Goal: Information Seeking & Learning: Learn about a topic

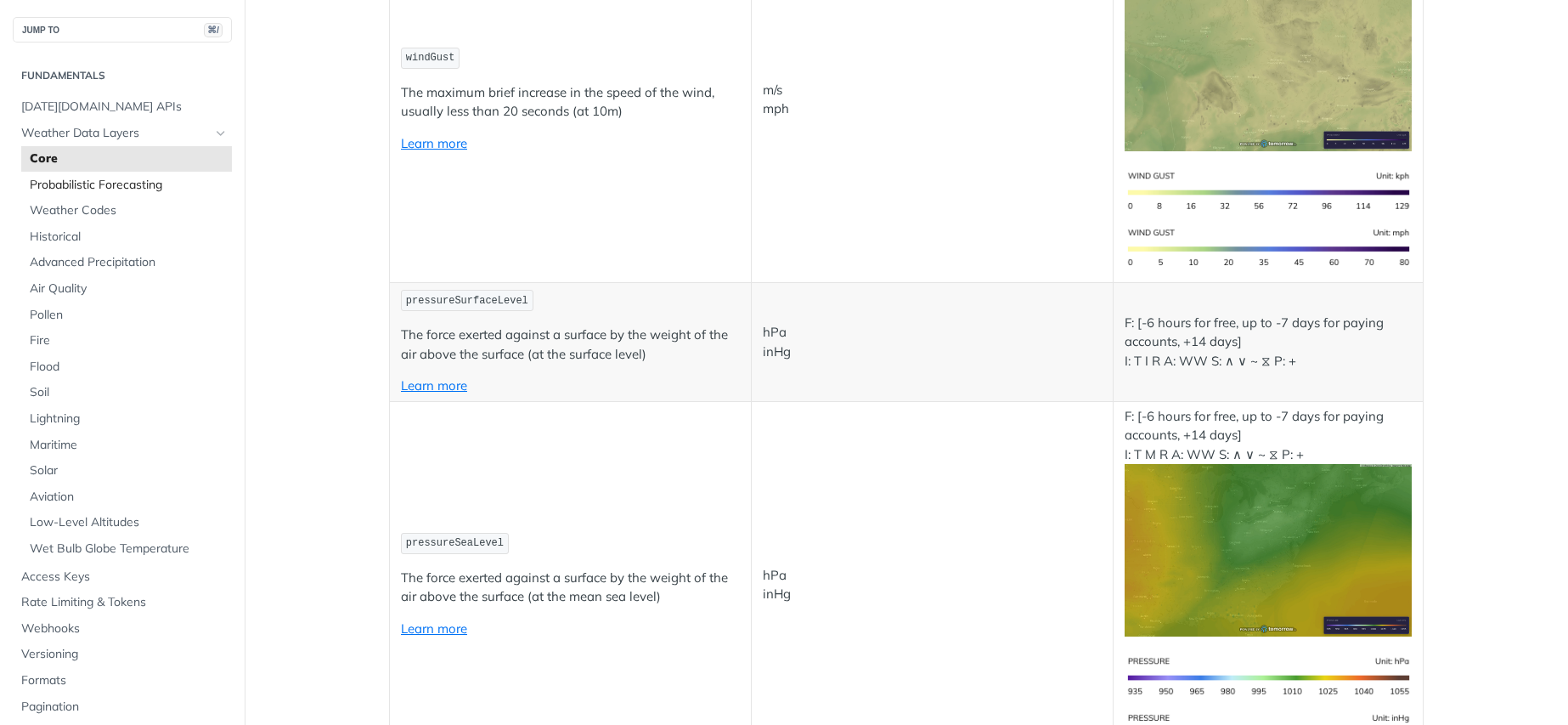
click at [79, 194] on link "Probabilistic Forecasting" at bounding box center [126, 185] width 211 height 26
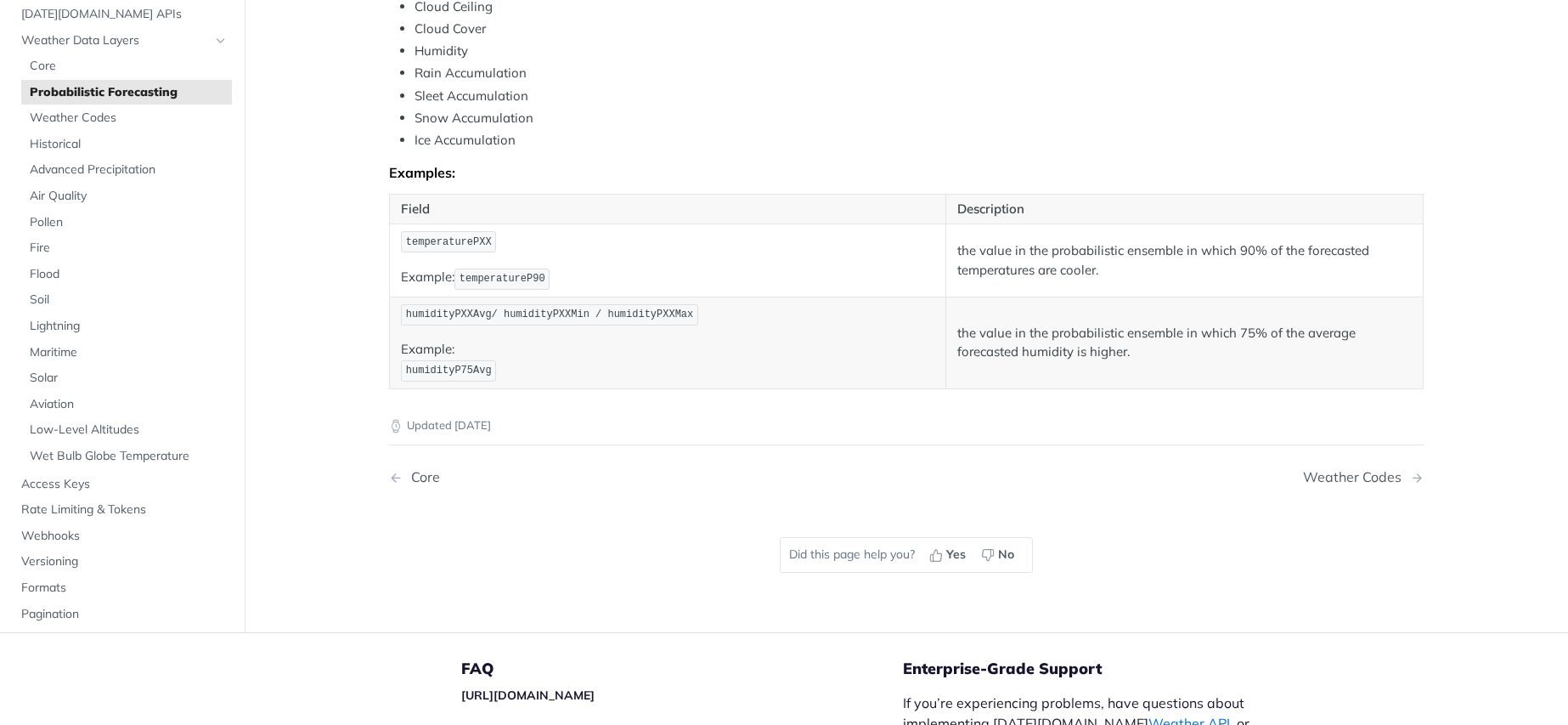
scroll to position [916, 0]
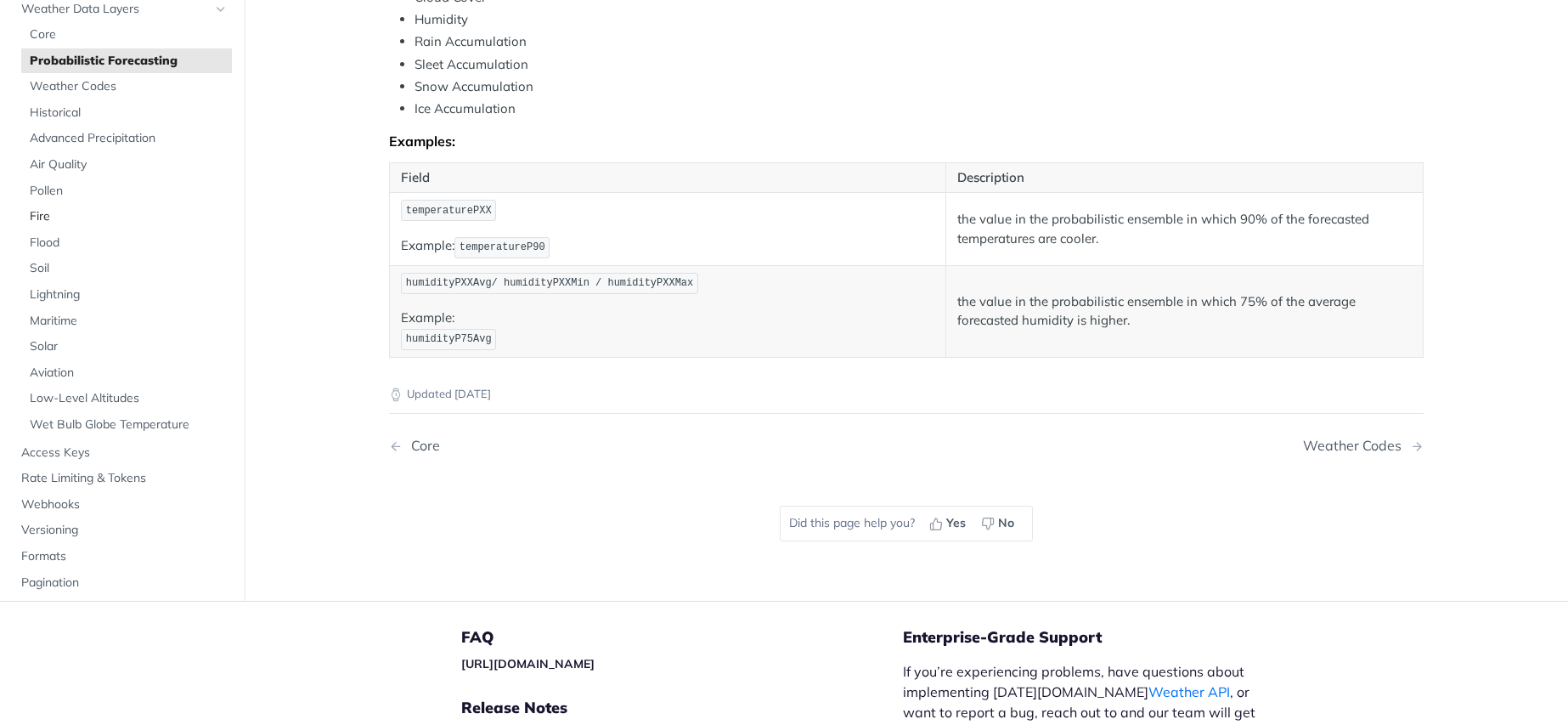
click at [43, 215] on span "Fire" at bounding box center [129, 217] width 198 height 17
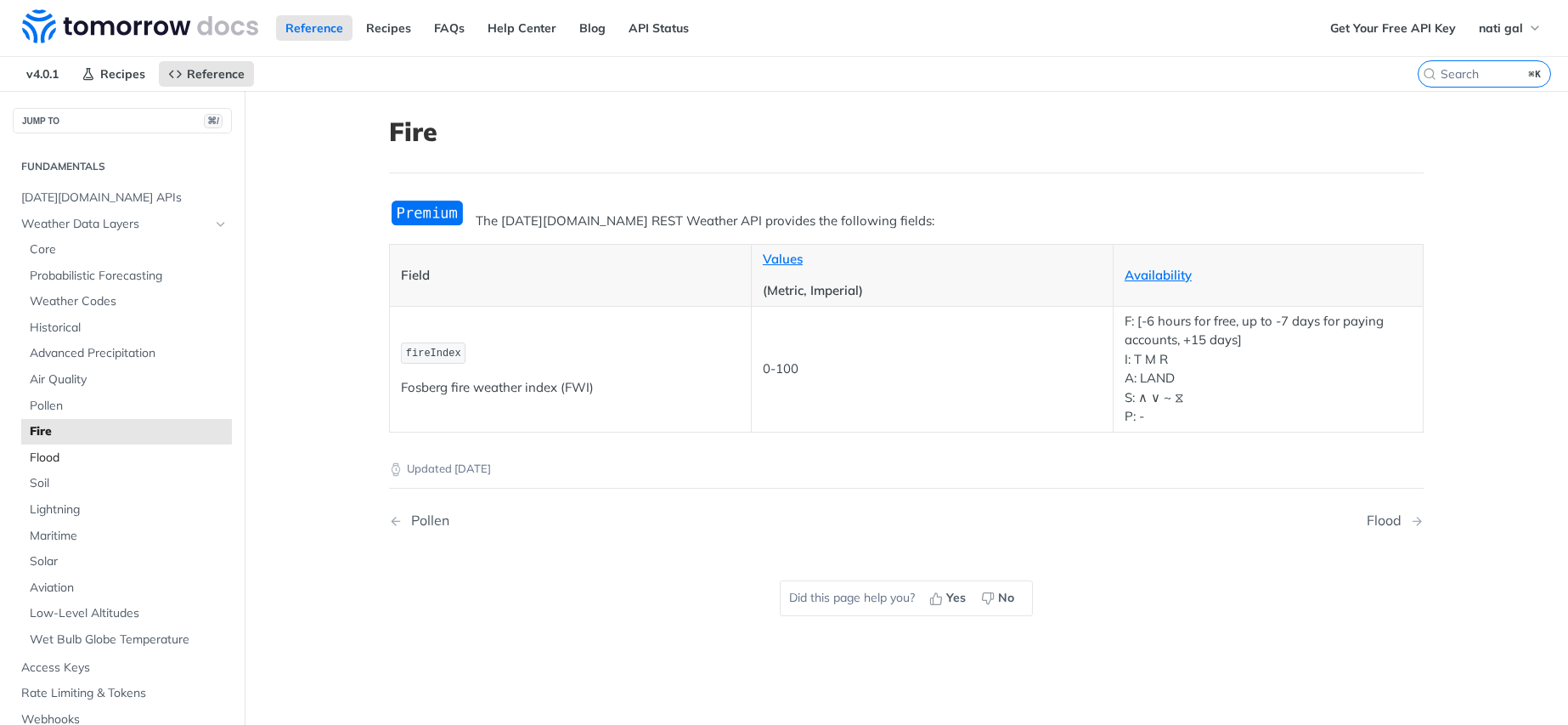
click at [58, 458] on span "Flood" at bounding box center [129, 458] width 198 height 17
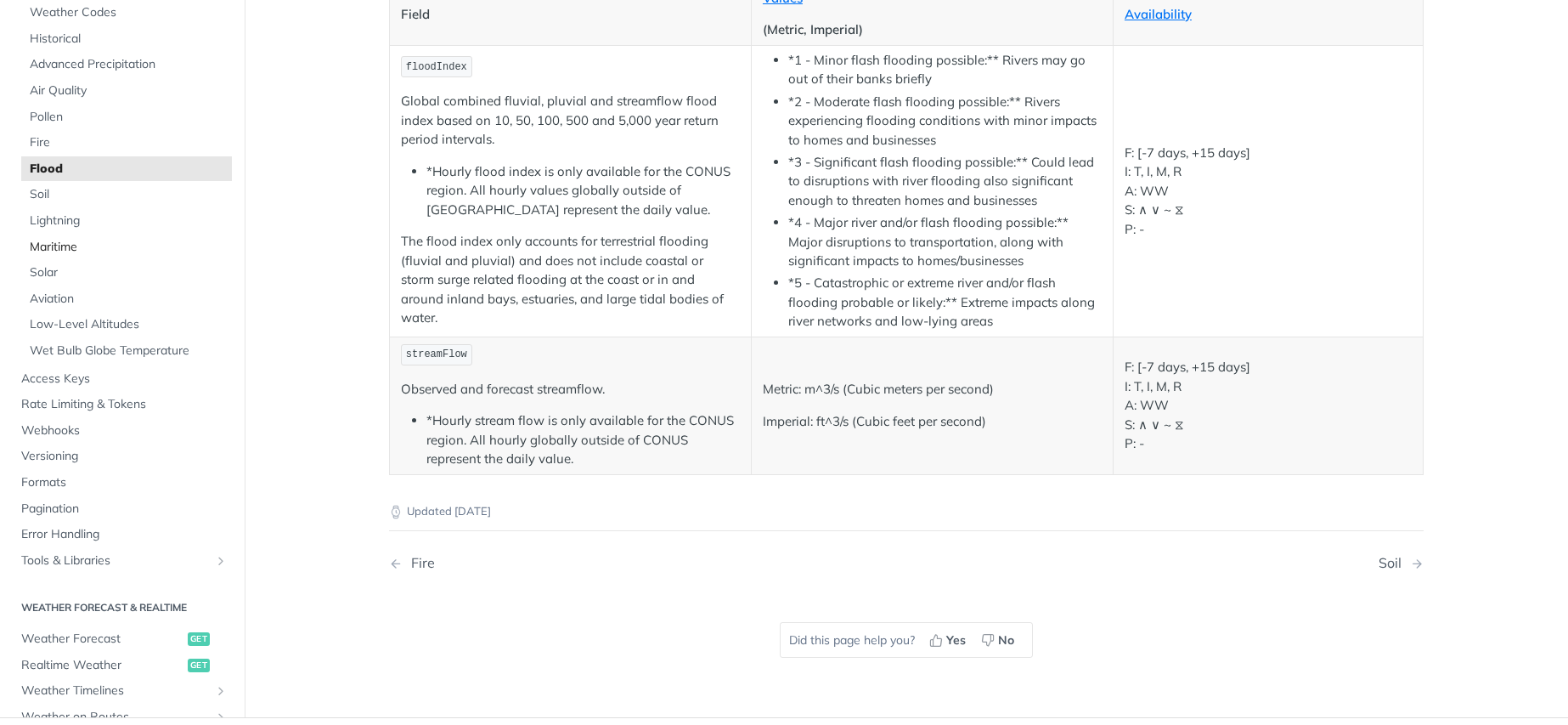
scroll to position [194, 0]
click at [64, 482] on span "Formats" at bounding box center [124, 479] width 206 height 17
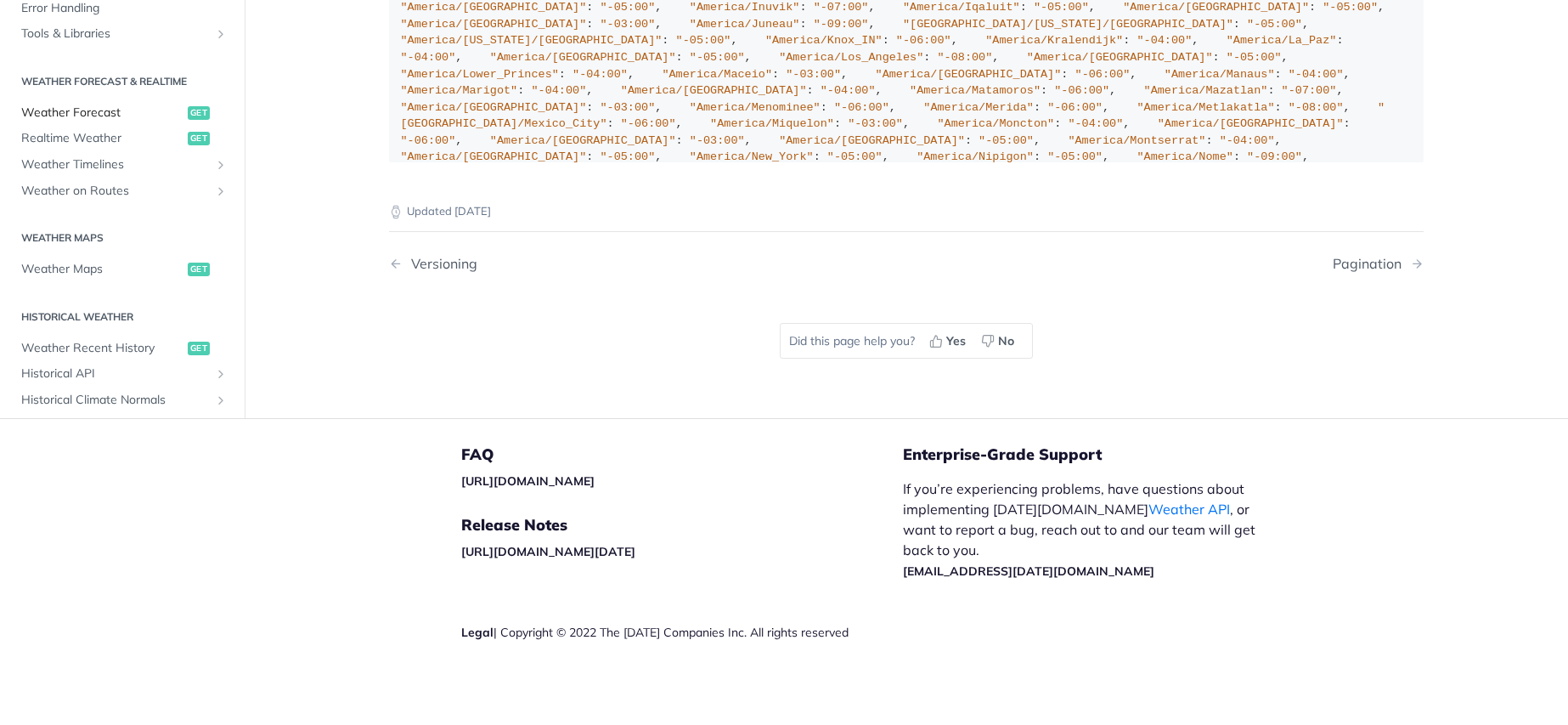
scroll to position [2022, 0]
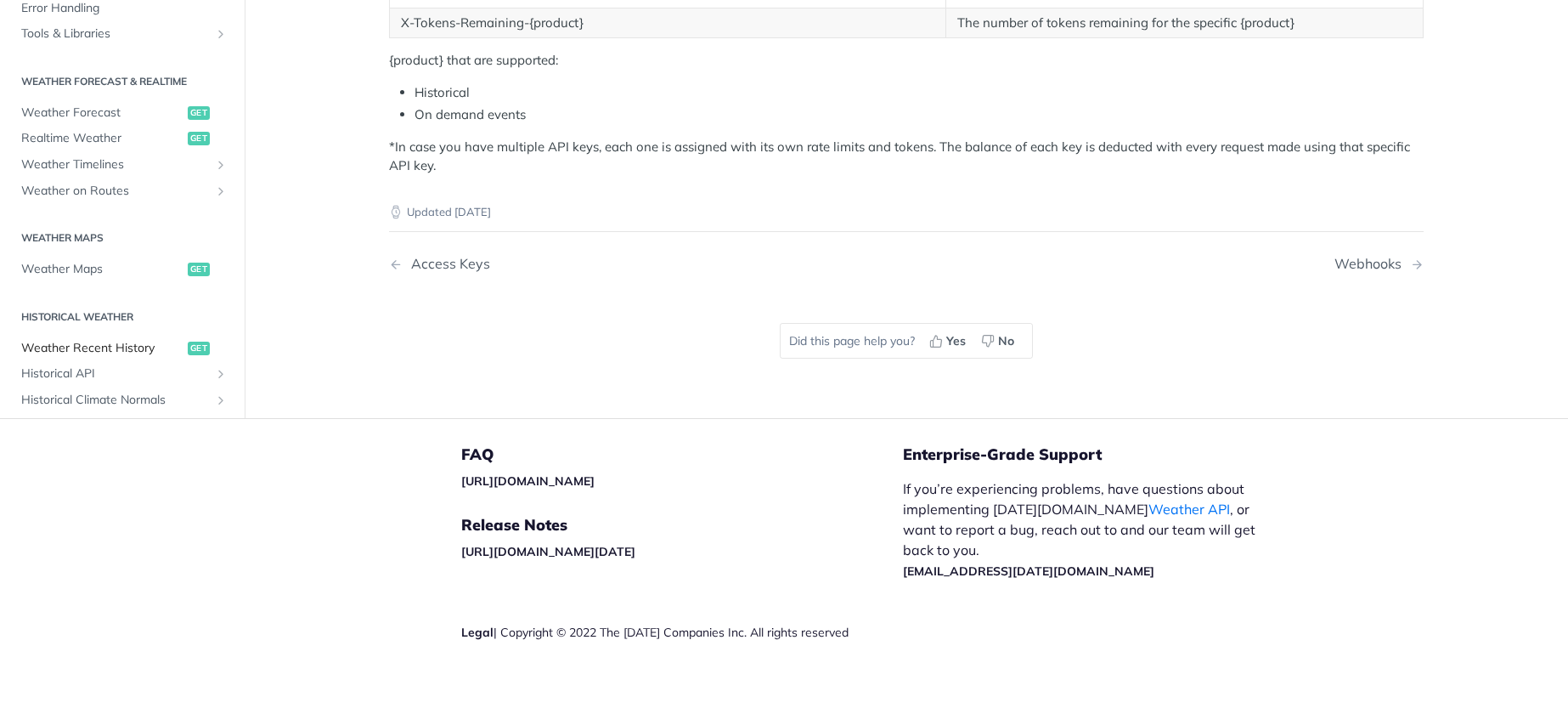
scroll to position [28, 0]
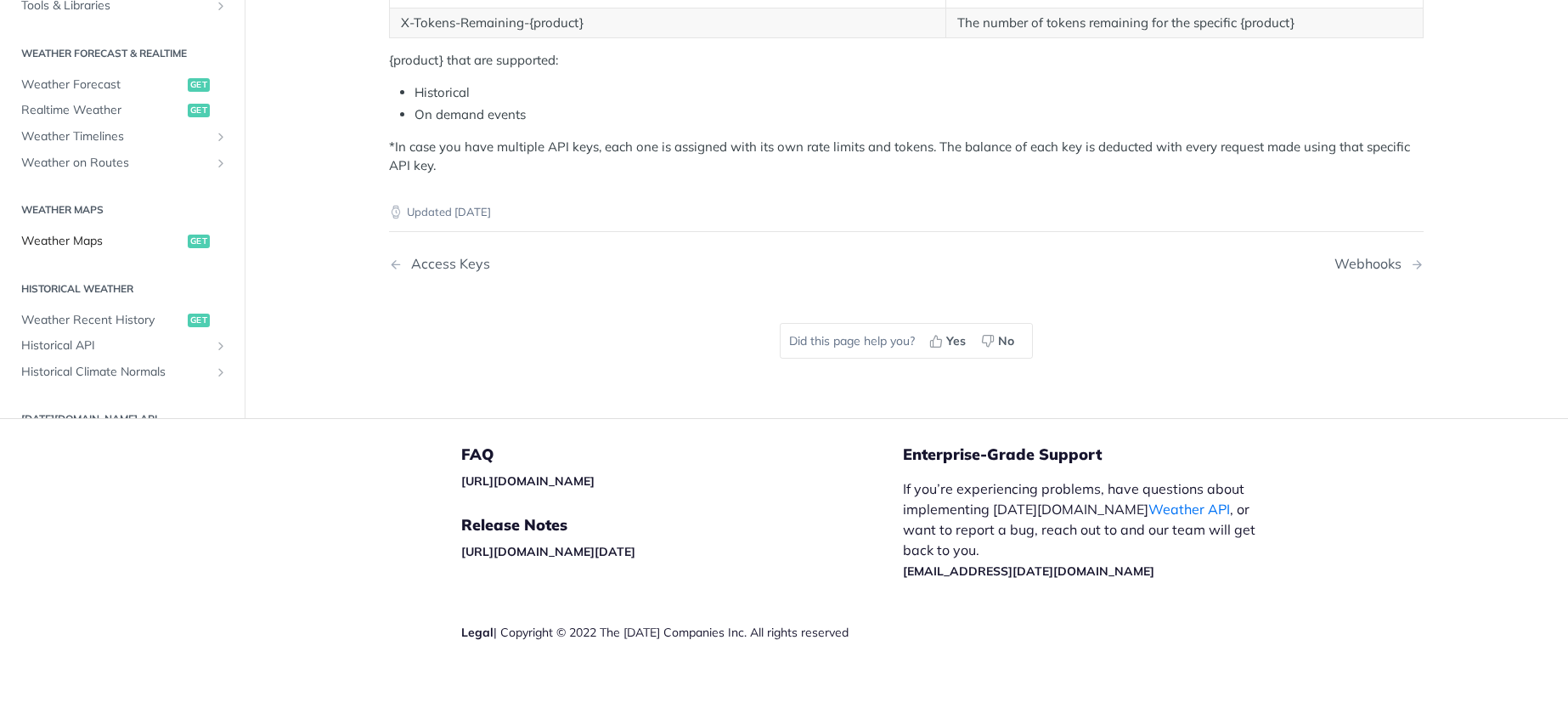
click at [93, 240] on span "Weather Maps" at bounding box center [102, 241] width 162 height 17
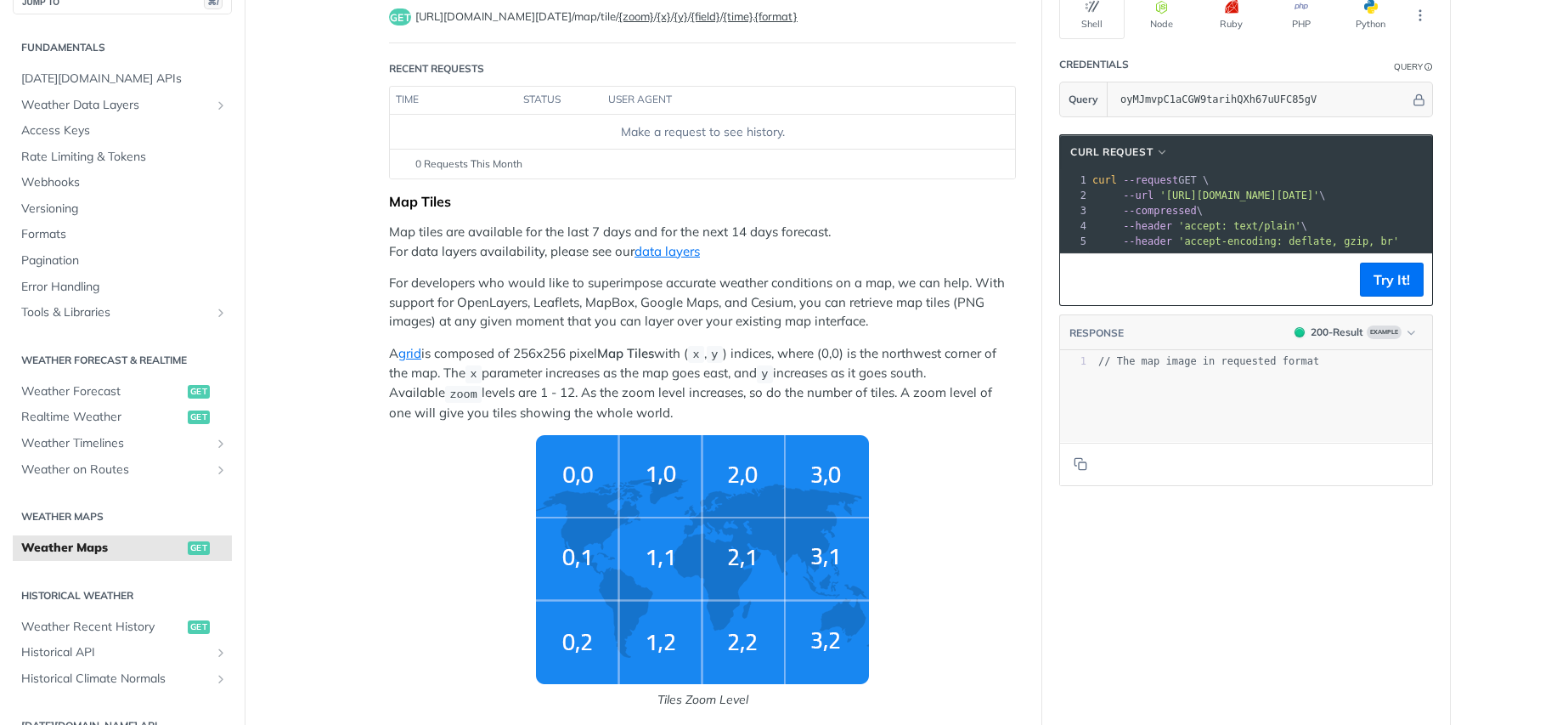
scroll to position [155, 0]
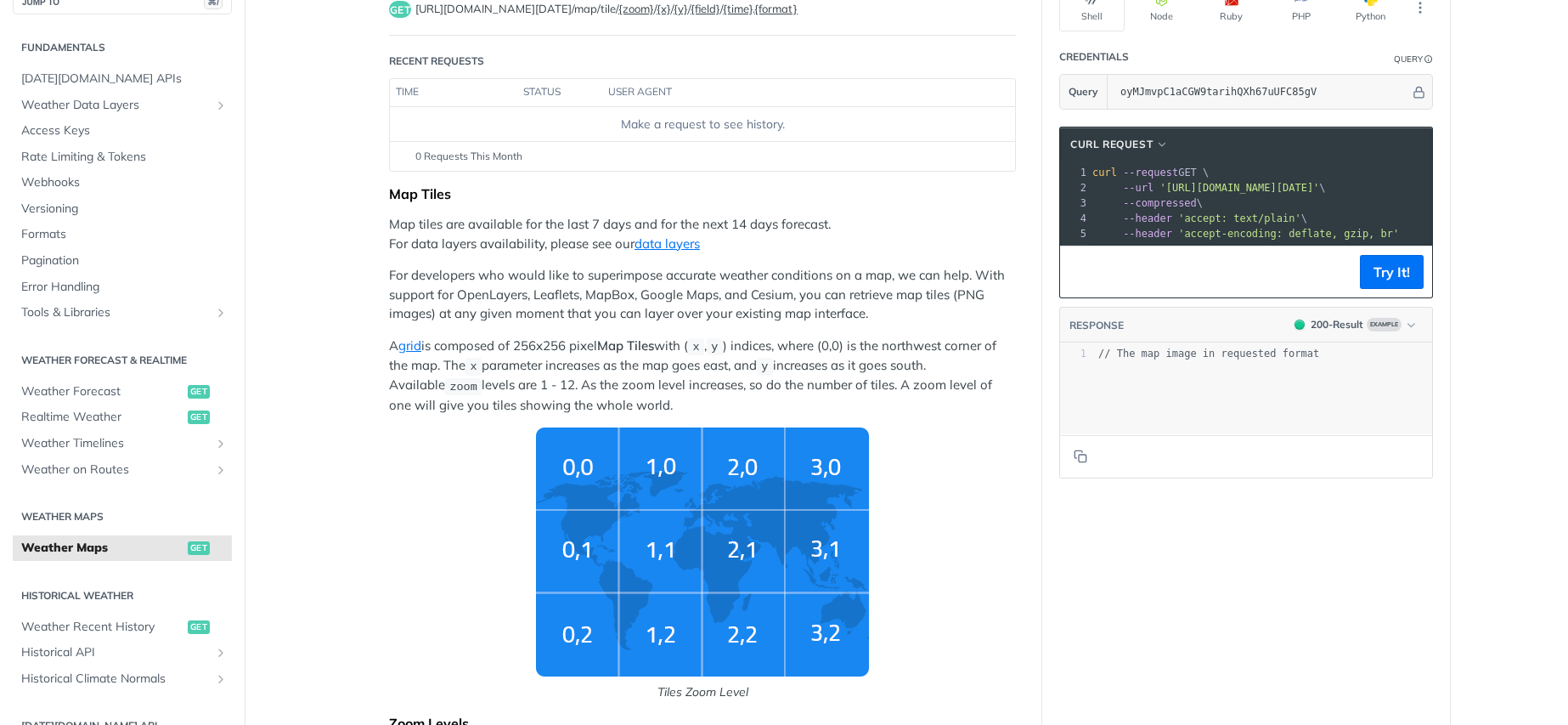
click at [738, 549] on img "Tiles Zoom Level" at bounding box center [702, 551] width 333 height 249
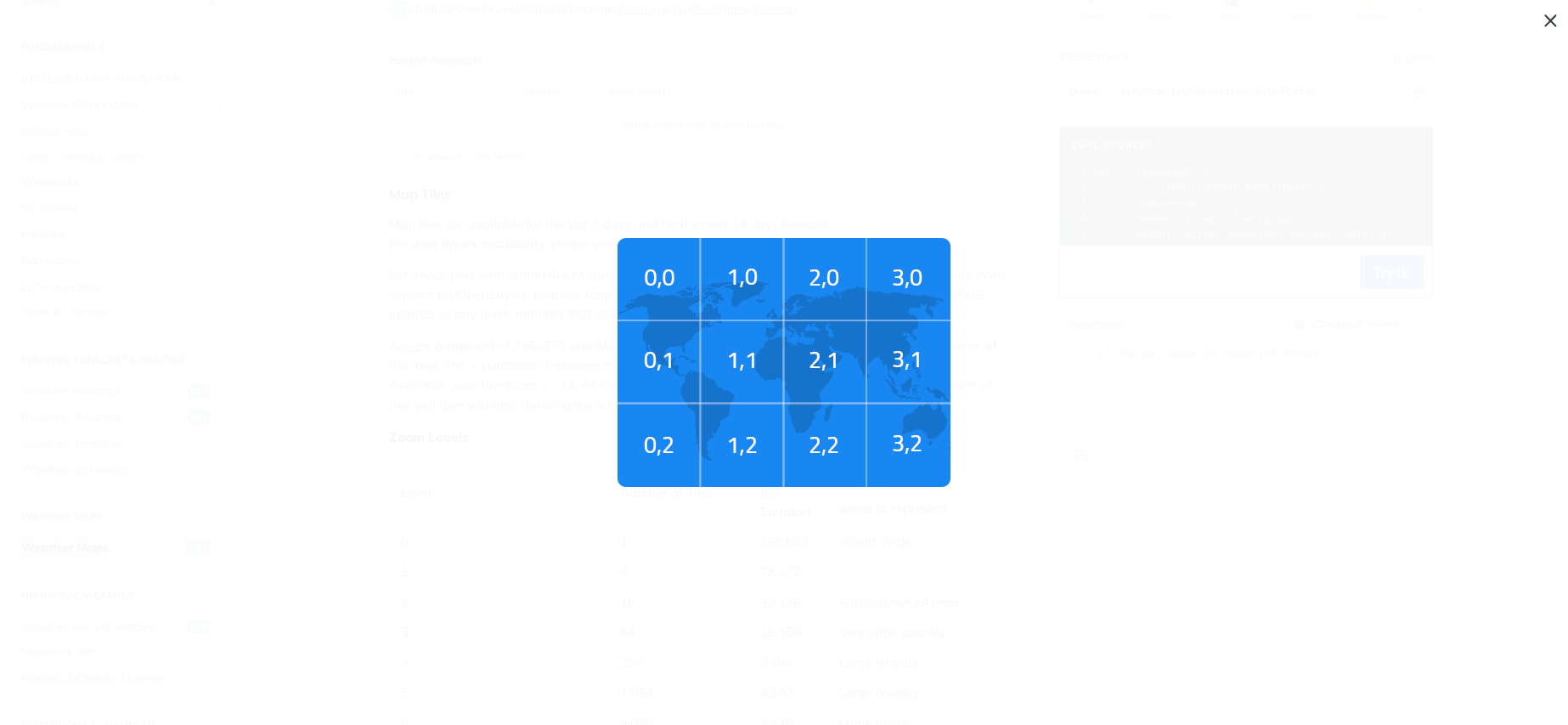
click at [772, 369] on img "Tiles Zoom Level" at bounding box center [784, 362] width 333 height 249
